Goal: Use online tool/utility: Utilize a website feature to perform a specific function

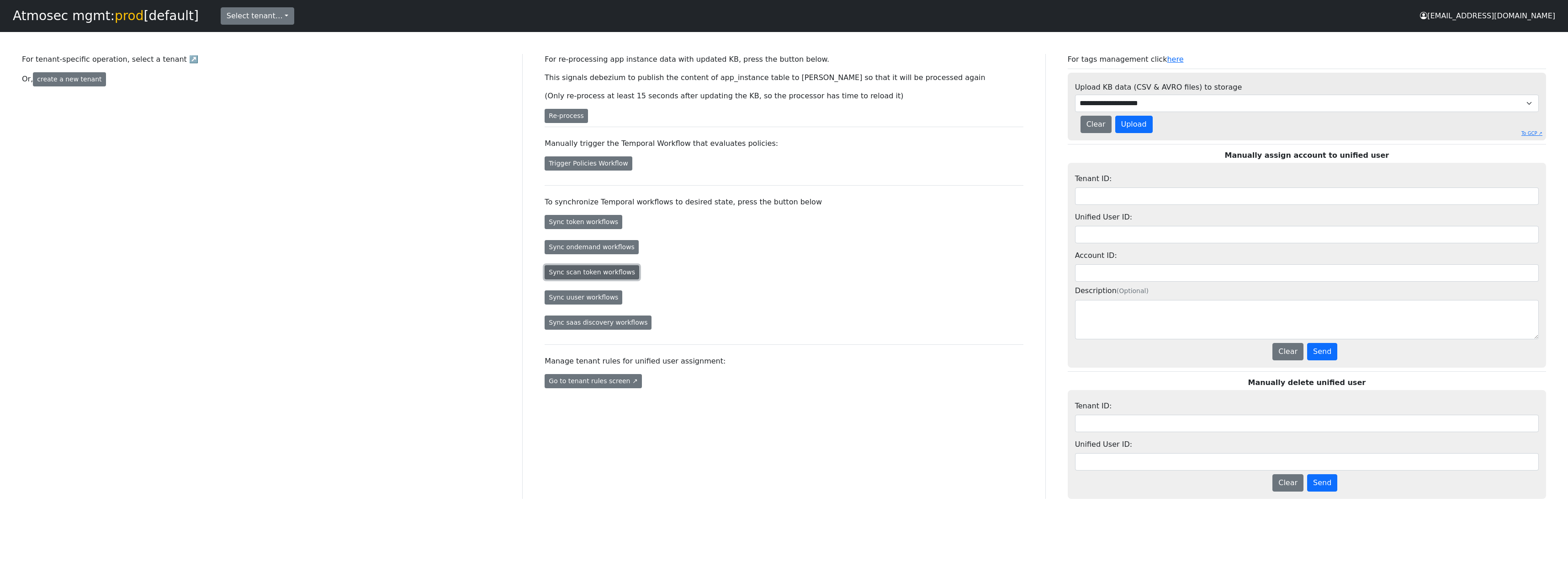
click at [610, 273] on button "Sync scan token workflows" at bounding box center [592, 273] width 94 height 14
click at [596, 273] on button "Sync scan token workflows" at bounding box center [592, 273] width 94 height 14
click at [590, 223] on button "Sync token workflows" at bounding box center [583, 222] width 77 height 14
click at [610, 274] on button "Sync scan token workflows" at bounding box center [592, 273] width 94 height 14
click at [712, 145] on p "Manually trigger the Temporal Workflow that evaluates policies:" at bounding box center [784, 143] width 478 height 11
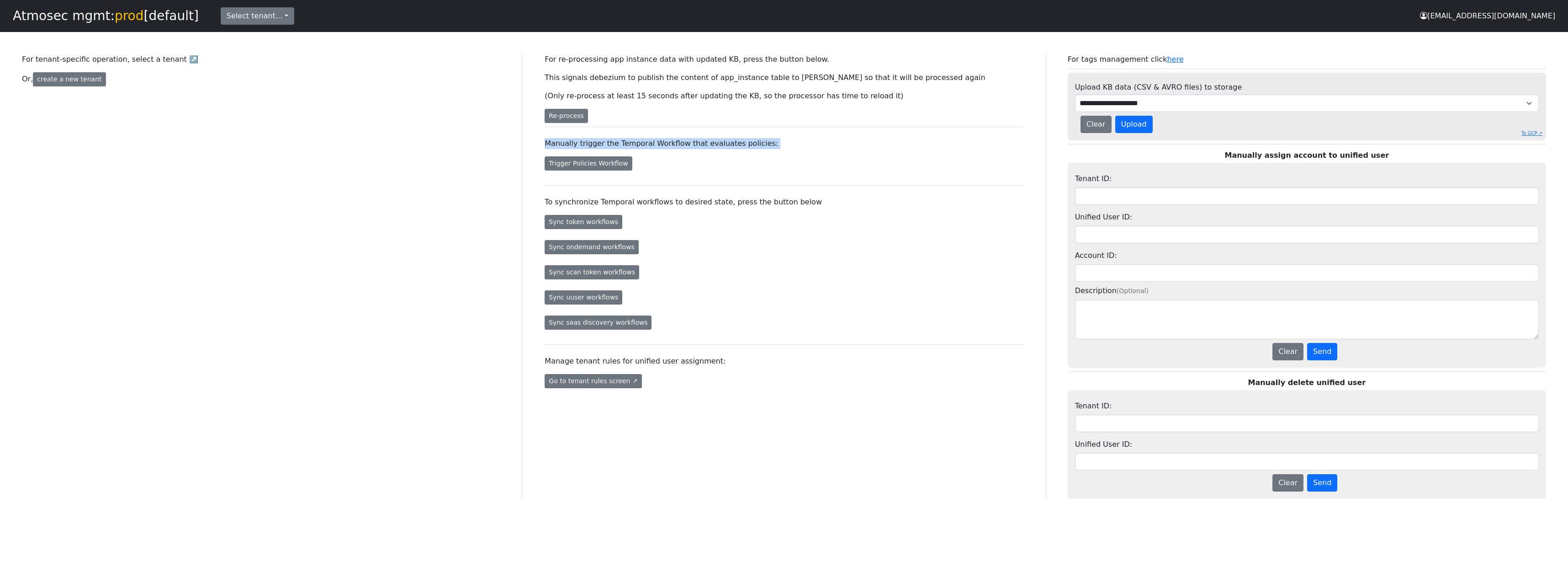
drag, startPoint x: 694, startPoint y: 169, endPoint x: 534, endPoint y: 146, distance: 161.6
click at [534, 146] on div "For re-processing app instance data with updated KB, press the button below. Th…" at bounding box center [784, 276] width 523 height 445
click at [575, 144] on p "Manually trigger the Temporal Workflow that evaluates policies:" at bounding box center [784, 143] width 478 height 11
